Goal: Information Seeking & Learning: Find specific fact

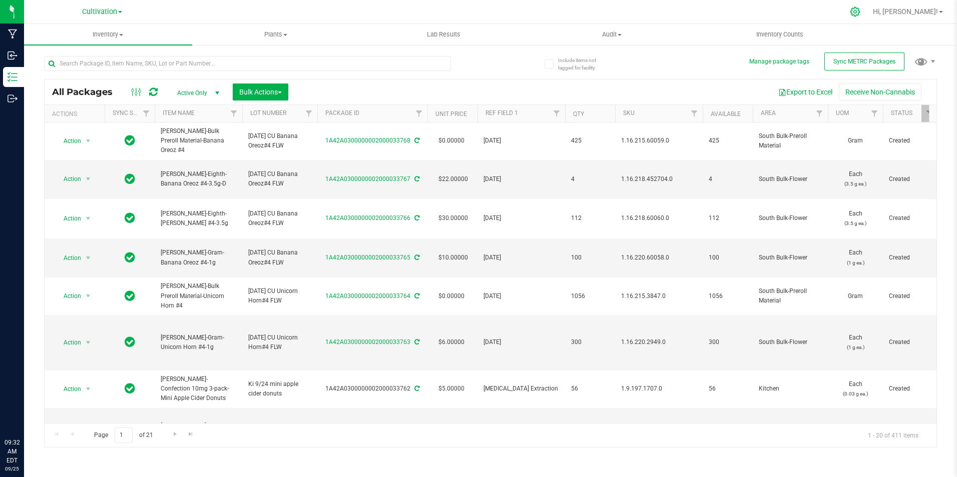
click at [860, 14] on icon at bounding box center [855, 12] width 11 height 11
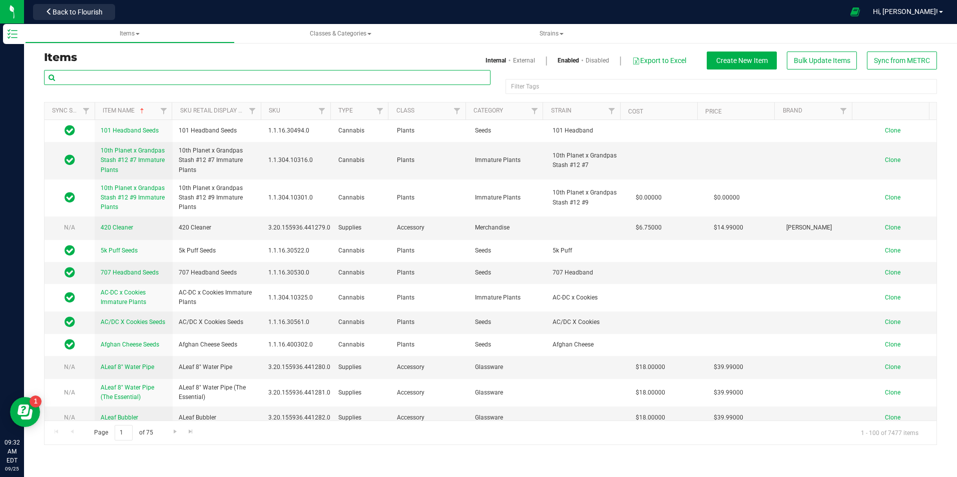
click at [314, 73] on input "text" at bounding box center [267, 77] width 446 height 15
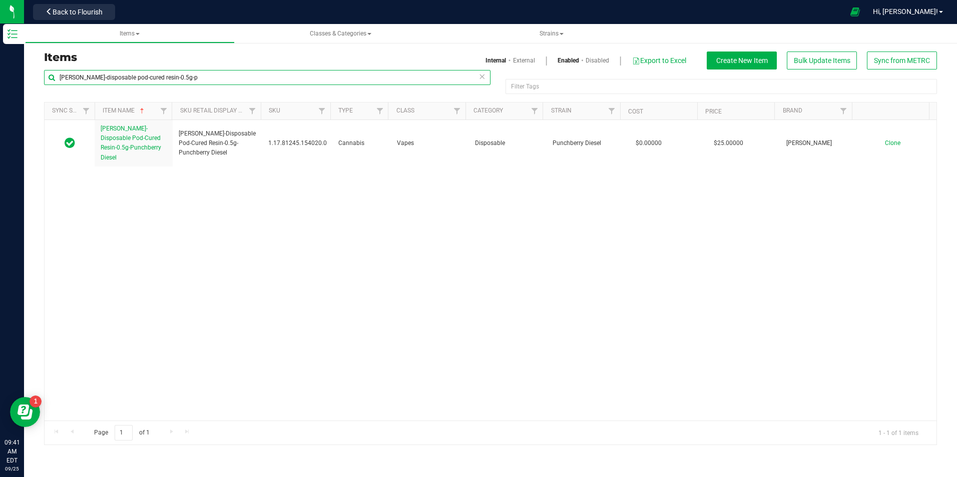
type input "[PERSON_NAME]-disposable pod-cured resin-0.5g-p"
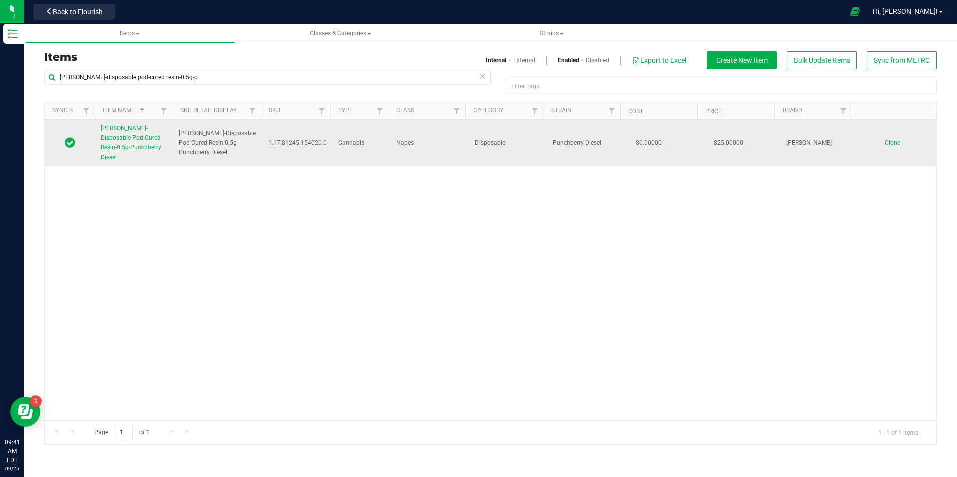
click at [141, 126] on span "[PERSON_NAME]-Disposable Pod-Cured Resin-0.5g-Punchberry Diesel" at bounding box center [131, 143] width 61 height 36
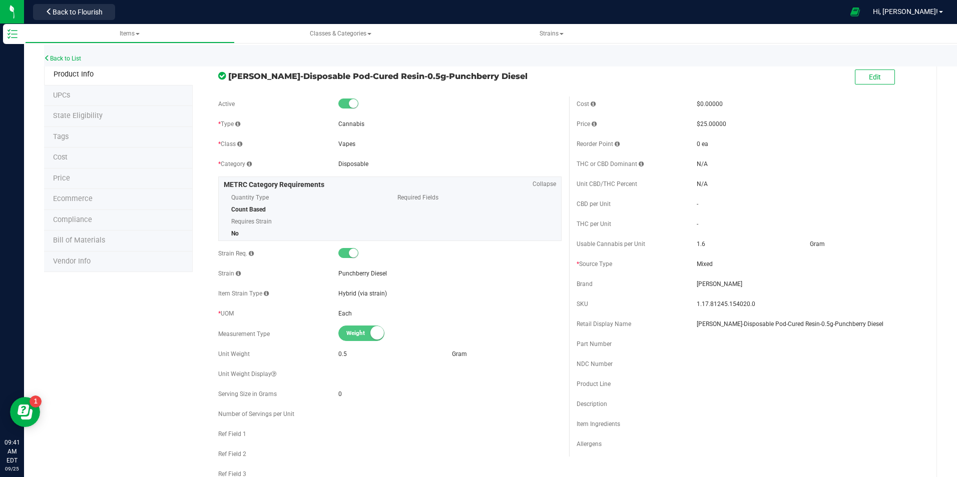
click at [436, 77] on span "[PERSON_NAME]-Disposable Pod-Cured Resin-0.5g-Punchberry Diesel" at bounding box center [394, 76] width 333 height 12
copy div "[PERSON_NAME]-Disposable Pod-Cured Resin-0.5g-Punchberry Diesel"
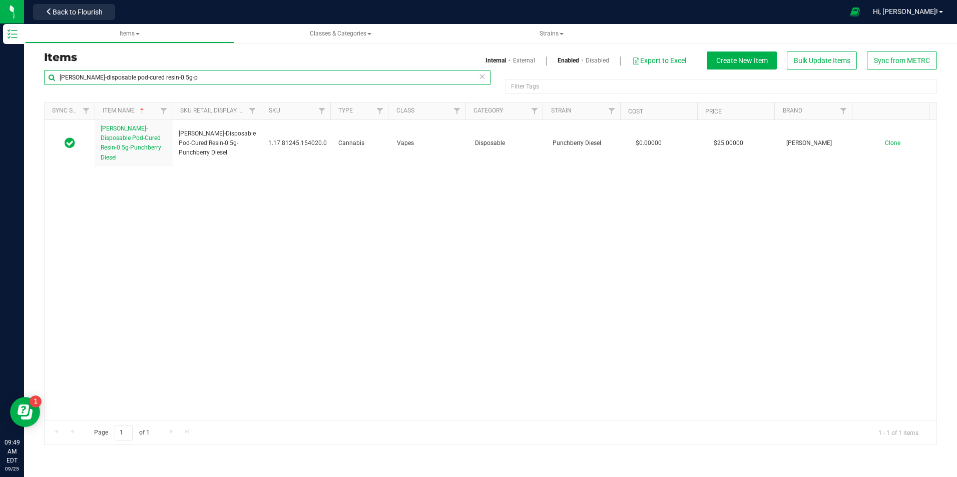
click at [175, 76] on input "[PERSON_NAME]-disposable pod-cured resin-0.5g-p" at bounding box center [267, 77] width 446 height 15
type input "[PERSON_NAME]-disposable pod-cured resin-1g-nyc"
